Goal: Check status: Check status

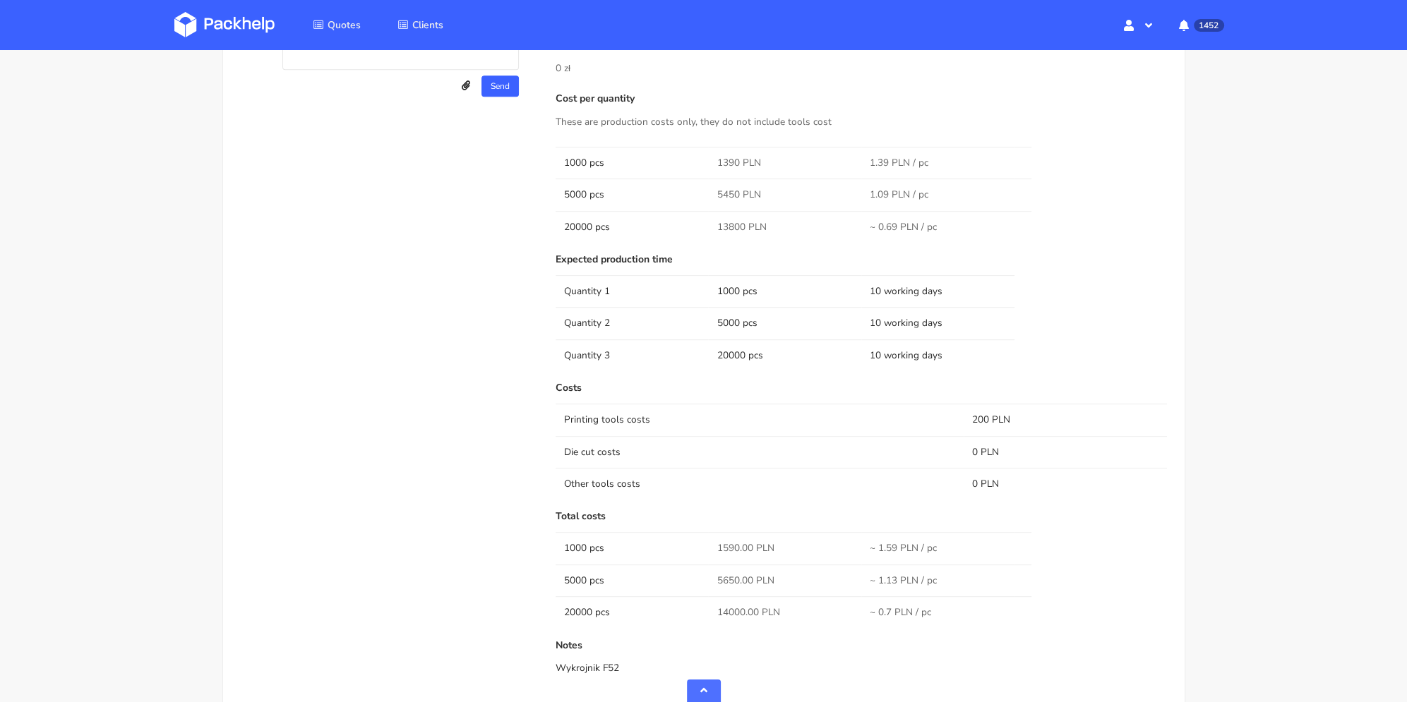
scroll to position [706, 0]
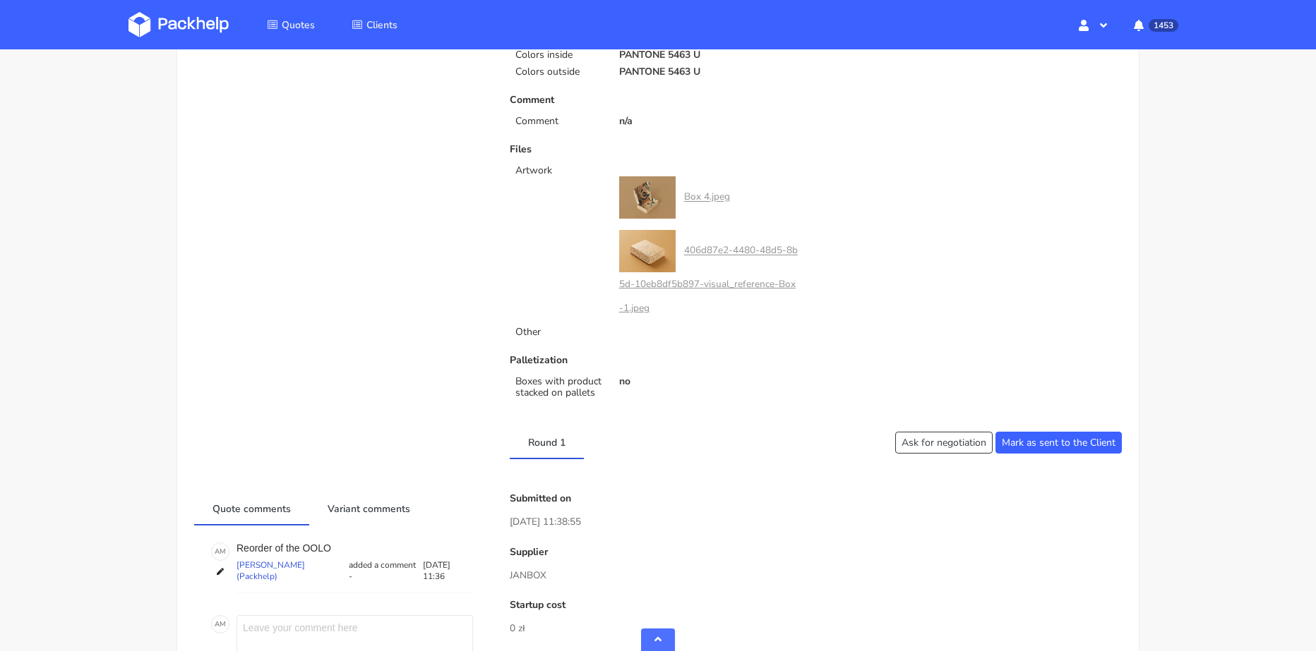
scroll to position [706, 0]
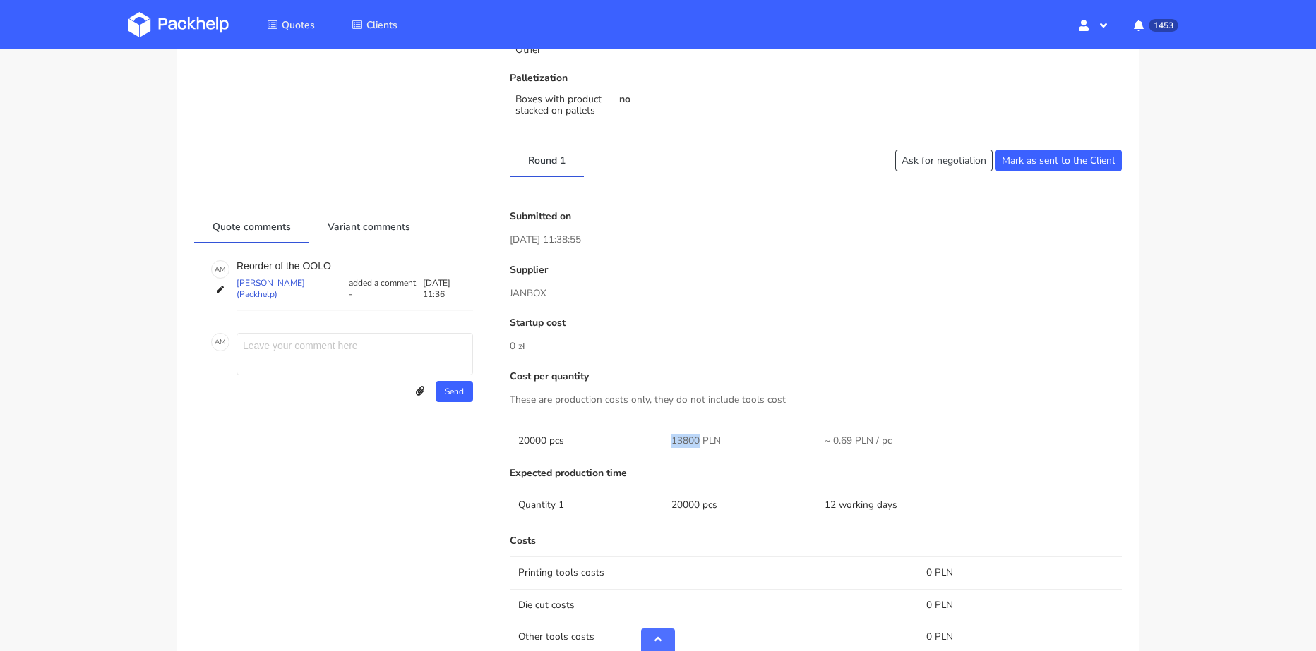
drag, startPoint x: 670, startPoint y: 440, endPoint x: 699, endPoint y: 443, distance: 29.9
click at [699, 443] on td "13800 PLN" at bounding box center [739, 441] width 153 height 32
copy span "13800"
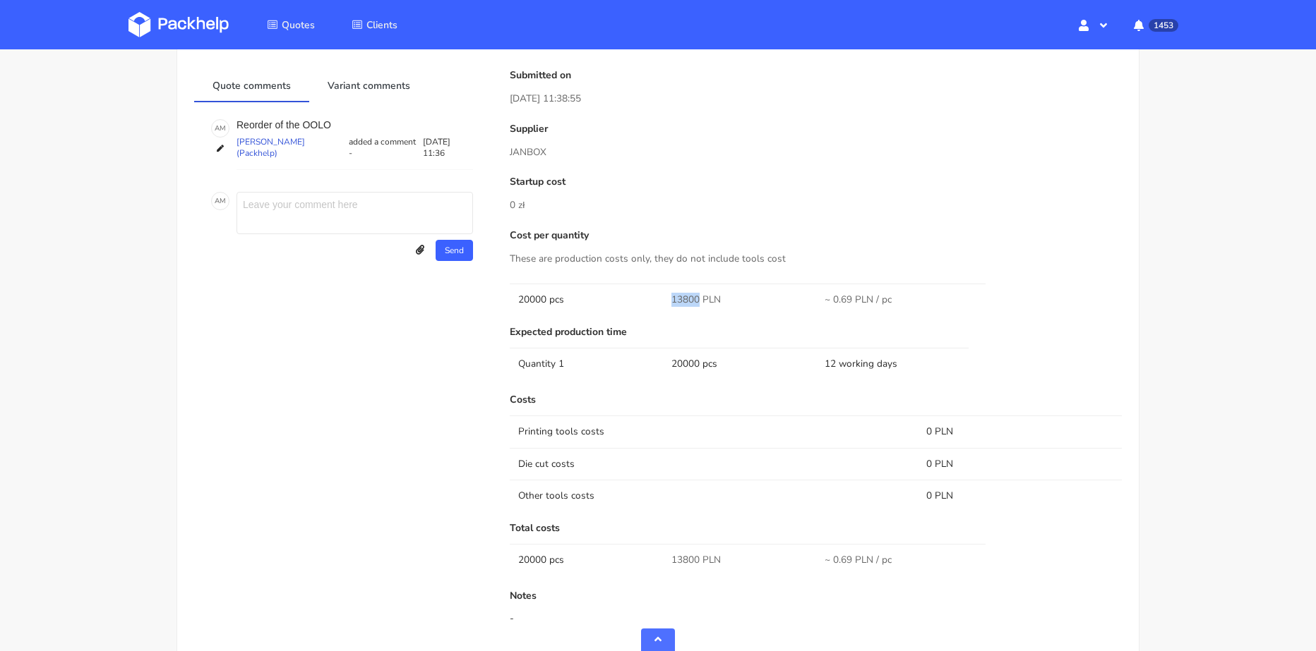
scroll to position [1147, 0]
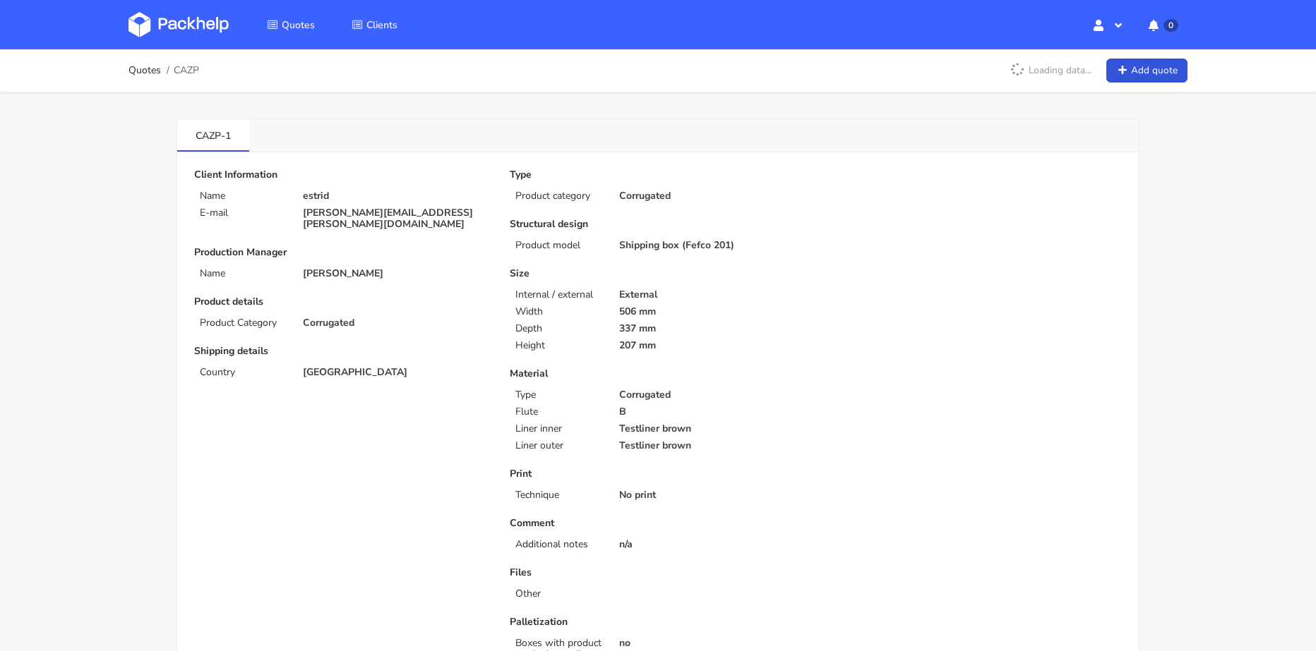
scroll to position [282, 0]
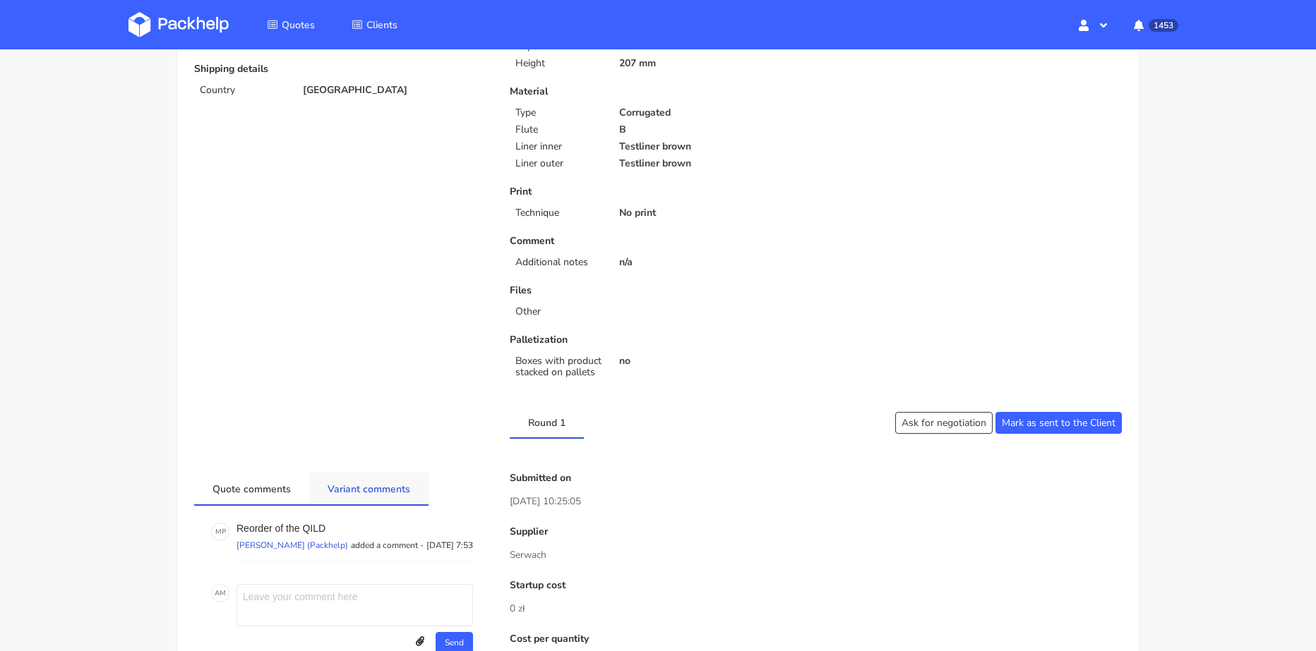
click at [353, 490] on link "Variant comments" at bounding box center [368, 488] width 119 height 31
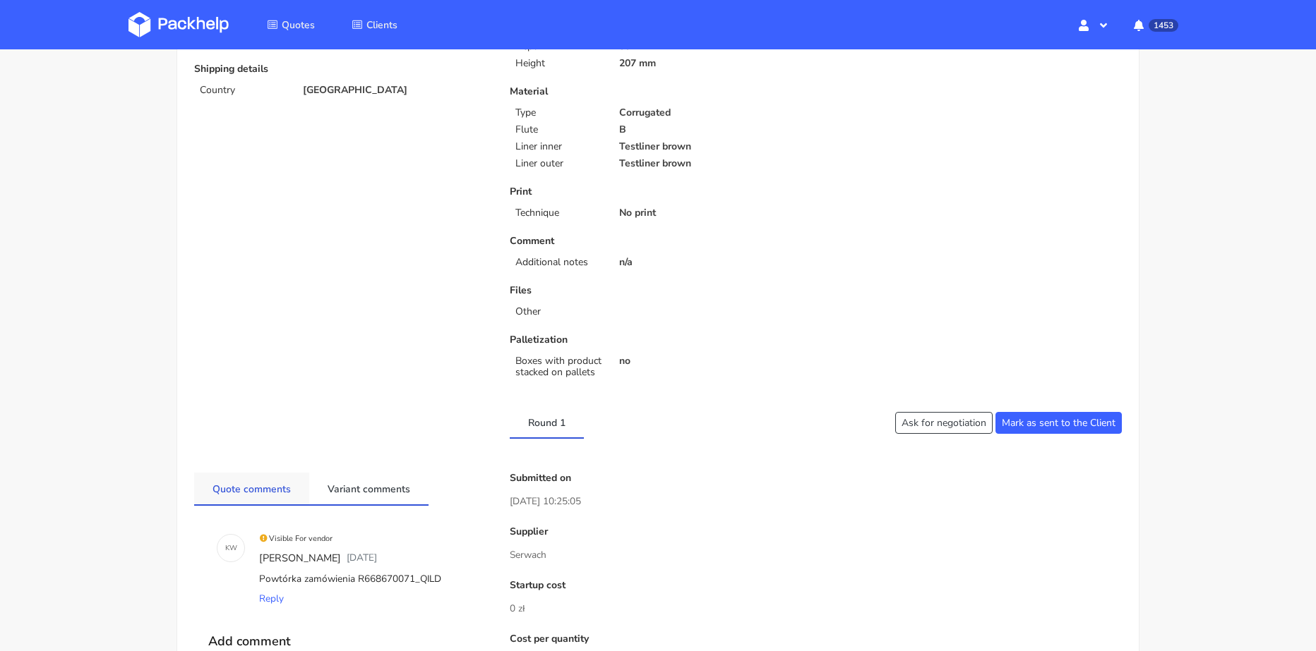
click at [252, 491] on link "Quote comments" at bounding box center [251, 488] width 115 height 31
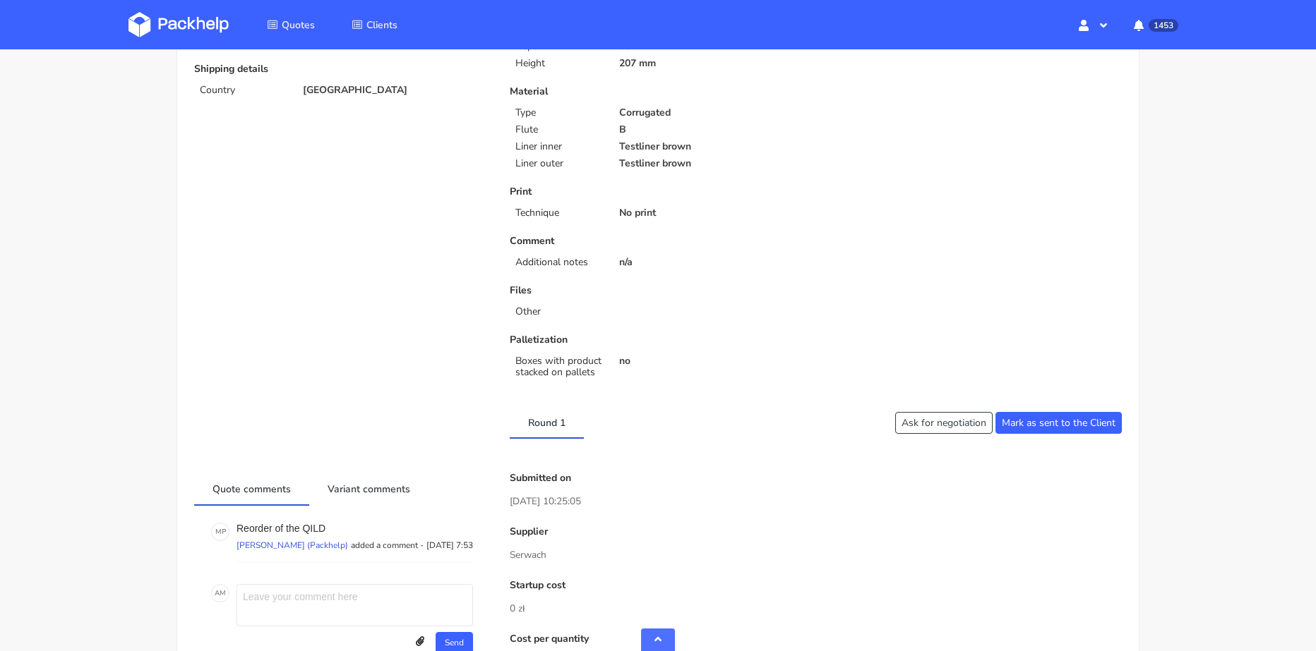
scroll to position [423, 0]
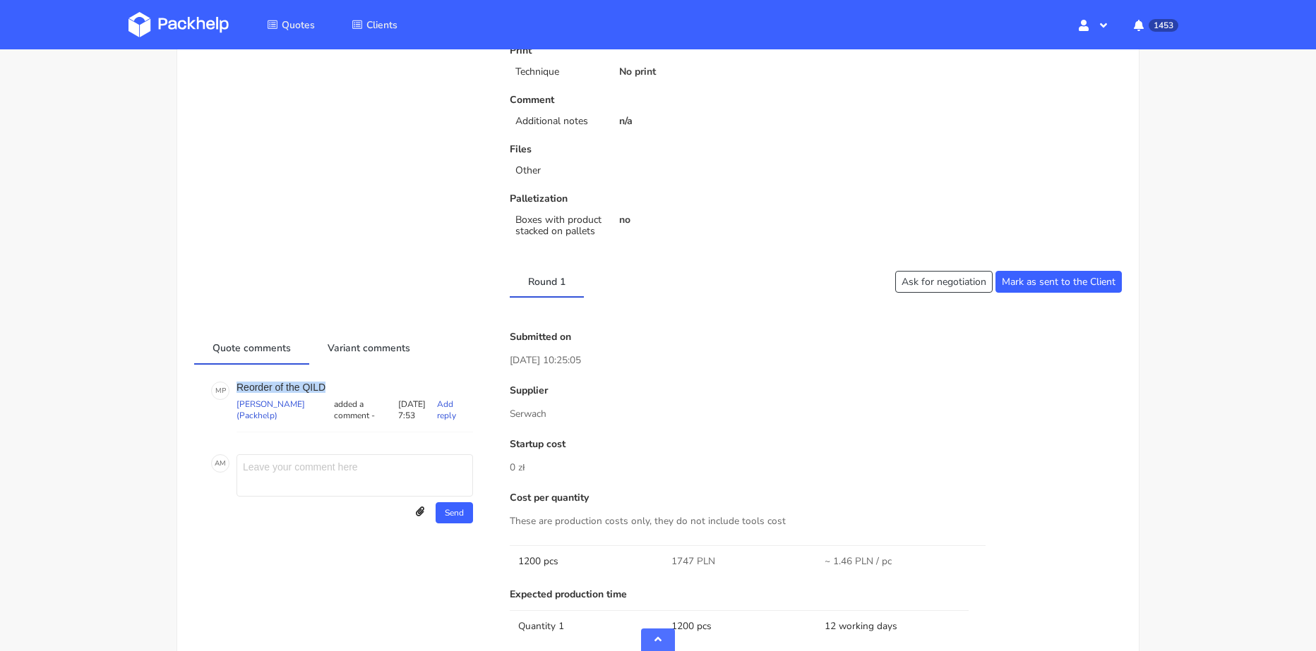
drag, startPoint x: 328, startPoint y: 386, endPoint x: 237, endPoint y: 385, distance: 91.1
click at [237, 385] on p "Reorder of the QILD" at bounding box center [354, 387] width 236 height 11
copy p "Reorder of the QILD"
click at [342, 353] on link "Variant comments" at bounding box center [368, 347] width 119 height 31
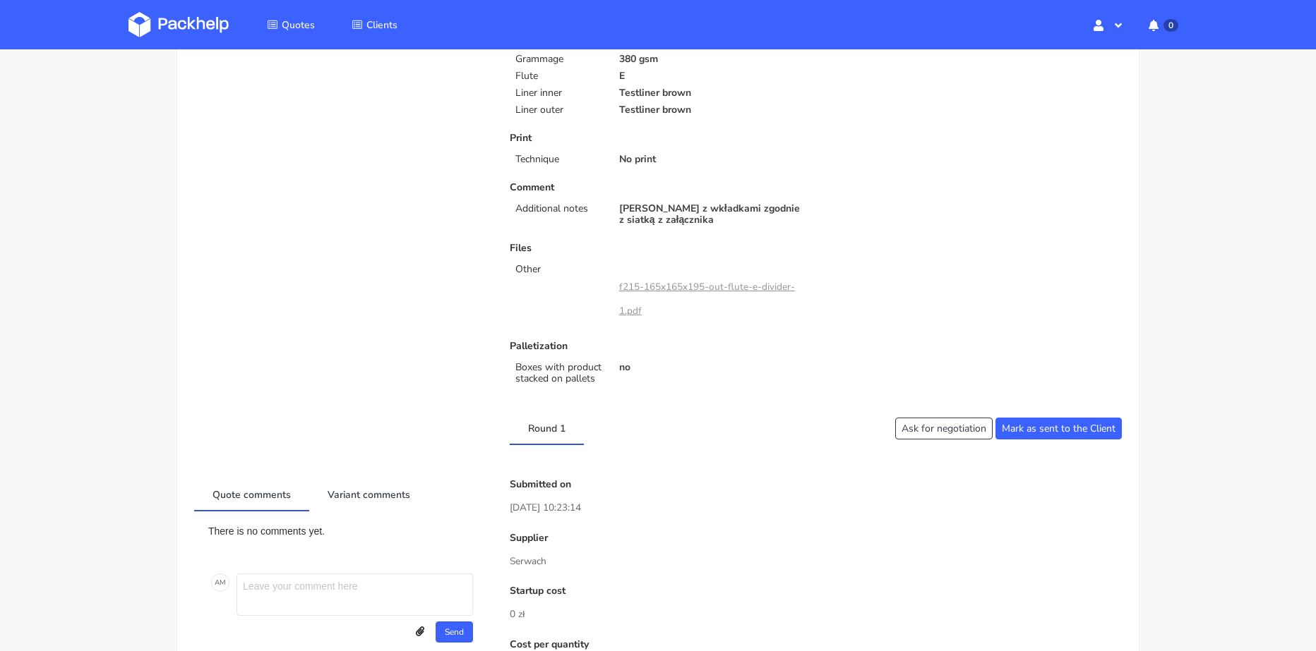
scroll to position [565, 0]
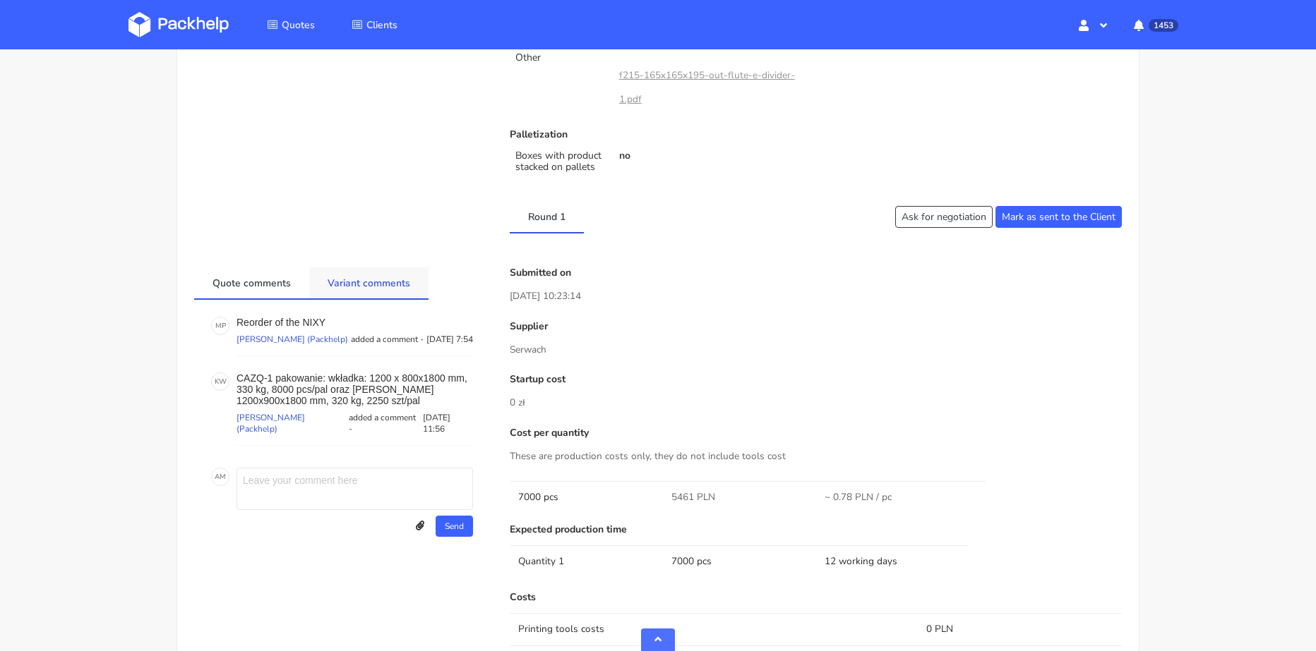
click at [354, 282] on link "Variant comments" at bounding box center [368, 283] width 119 height 31
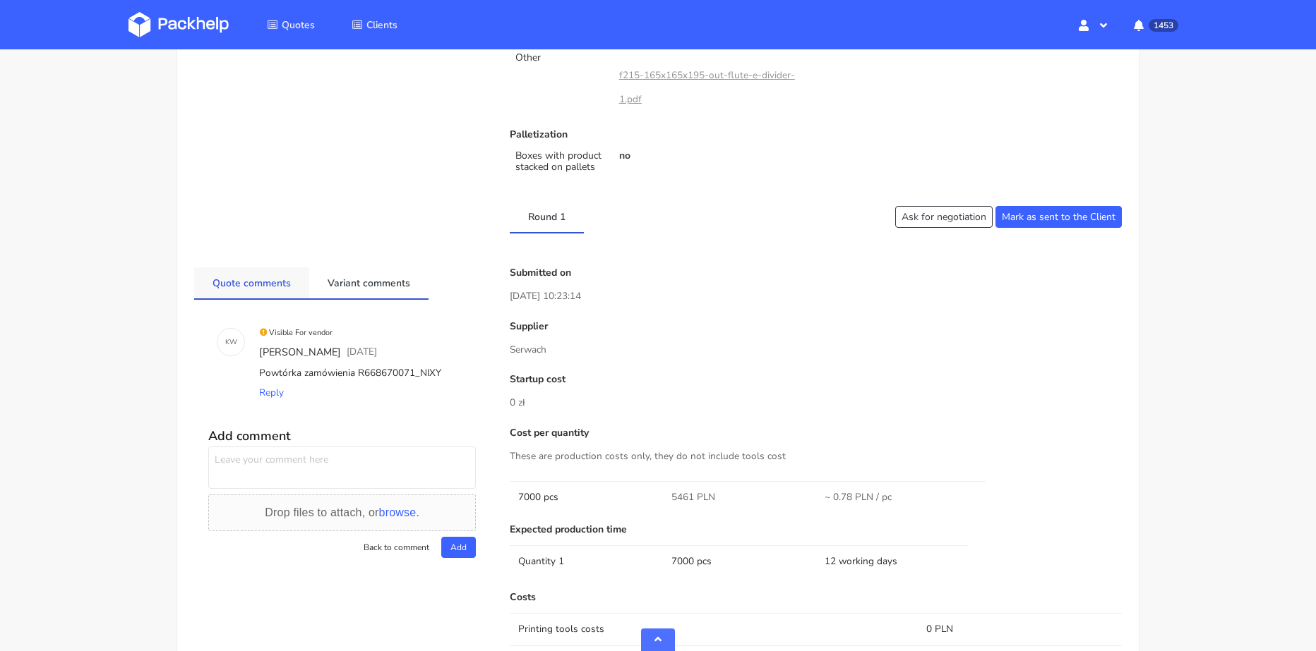
click at [272, 284] on link "Quote comments" at bounding box center [251, 283] width 115 height 31
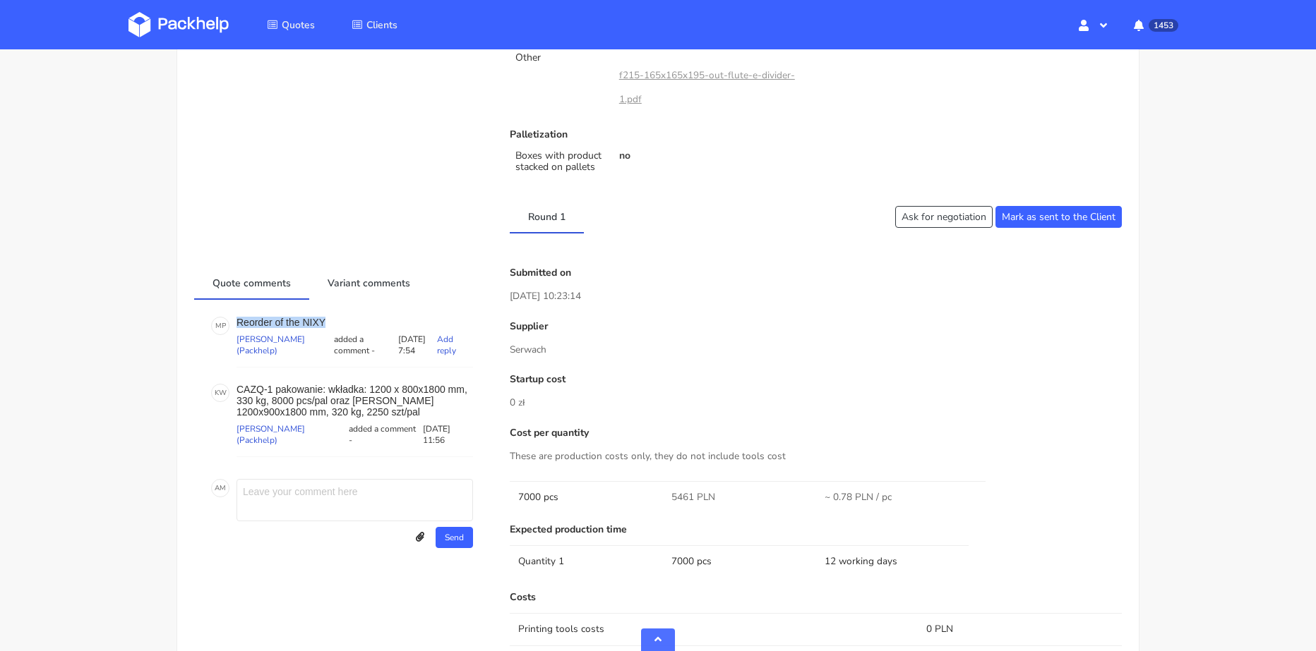
drag, startPoint x: 270, startPoint y: 325, endPoint x: 235, endPoint y: 320, distance: 35.5
click at [235, 320] on div "M P Reorder of the NIXY [PERSON_NAME] (Packhelp) added a comment - [DATE] 7:54 …" at bounding box center [342, 342] width 262 height 51
copy p "Reorder of the NIXY"
